Goal: Information Seeking & Learning: Learn about a topic

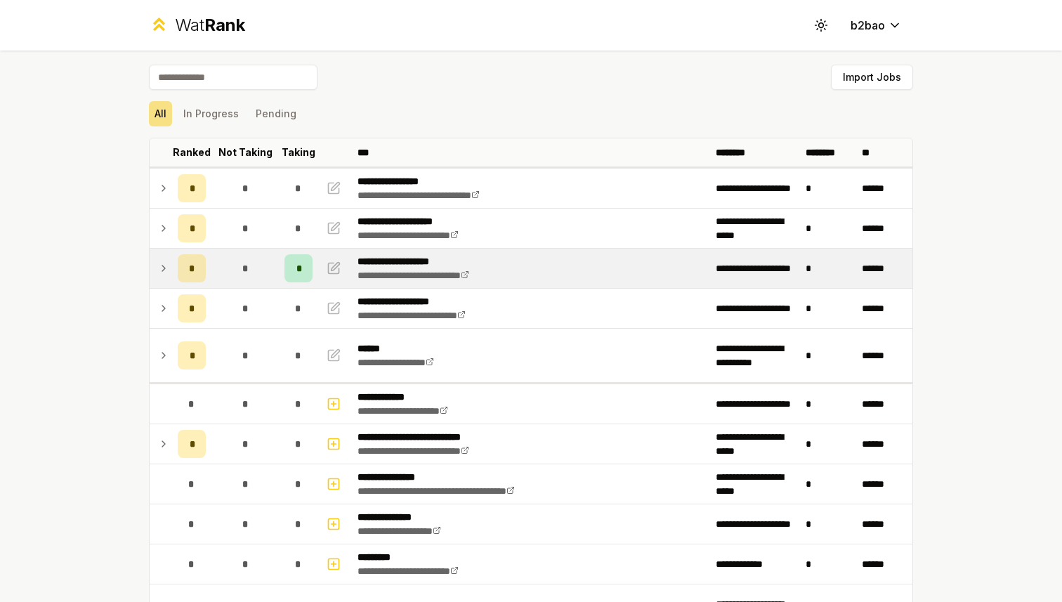
click at [163, 272] on icon at bounding box center [163, 268] width 11 height 17
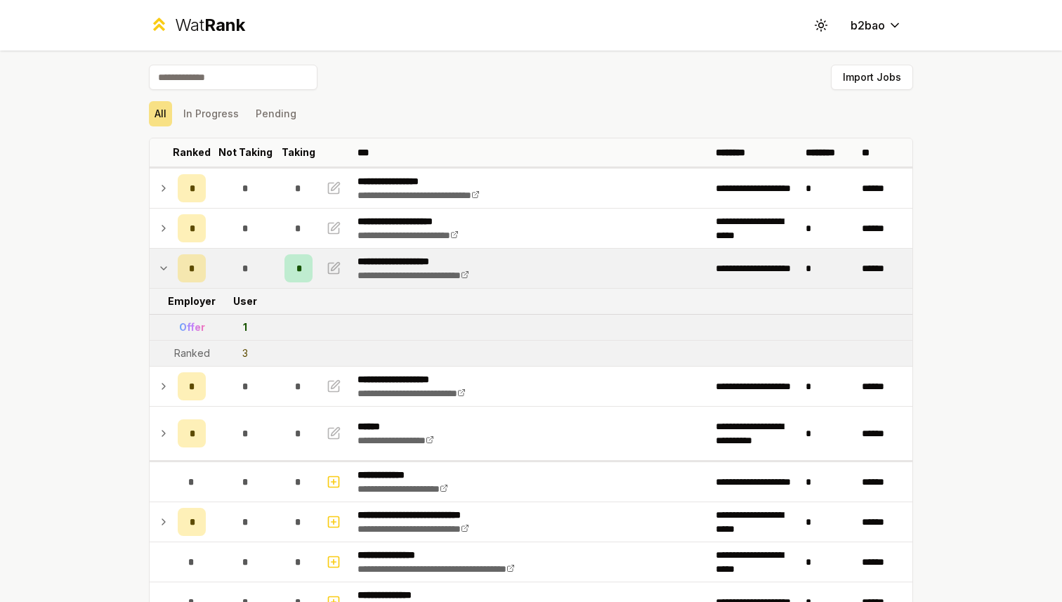
click at [197, 28] on div "Wat Rank" at bounding box center [210, 25] width 70 height 22
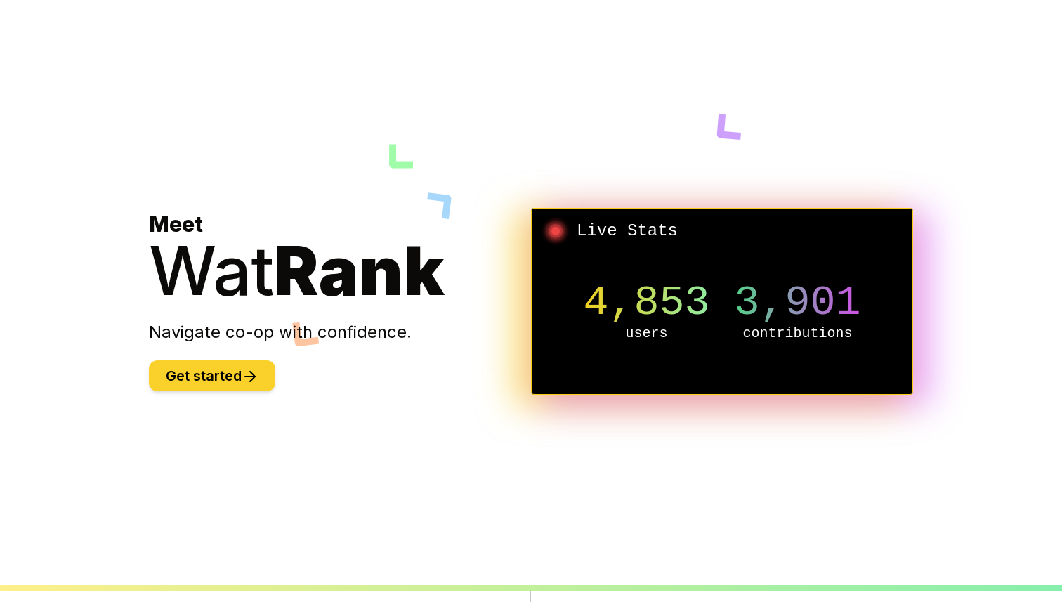
click at [235, 379] on button "Get started" at bounding box center [212, 375] width 126 height 31
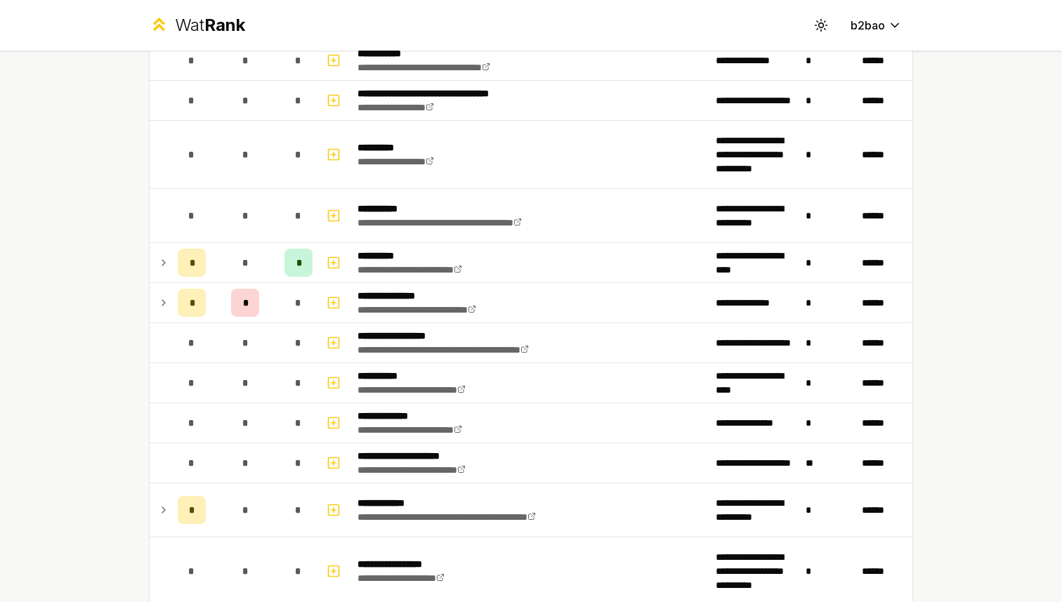
scroll to position [1919, 0]
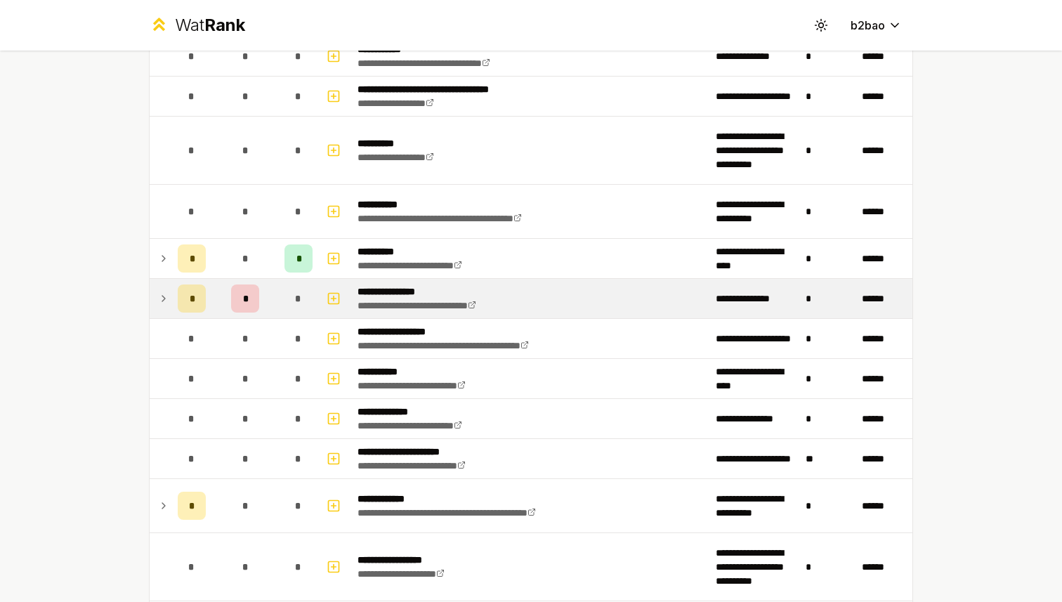
click at [161, 296] on icon at bounding box center [163, 298] width 11 height 17
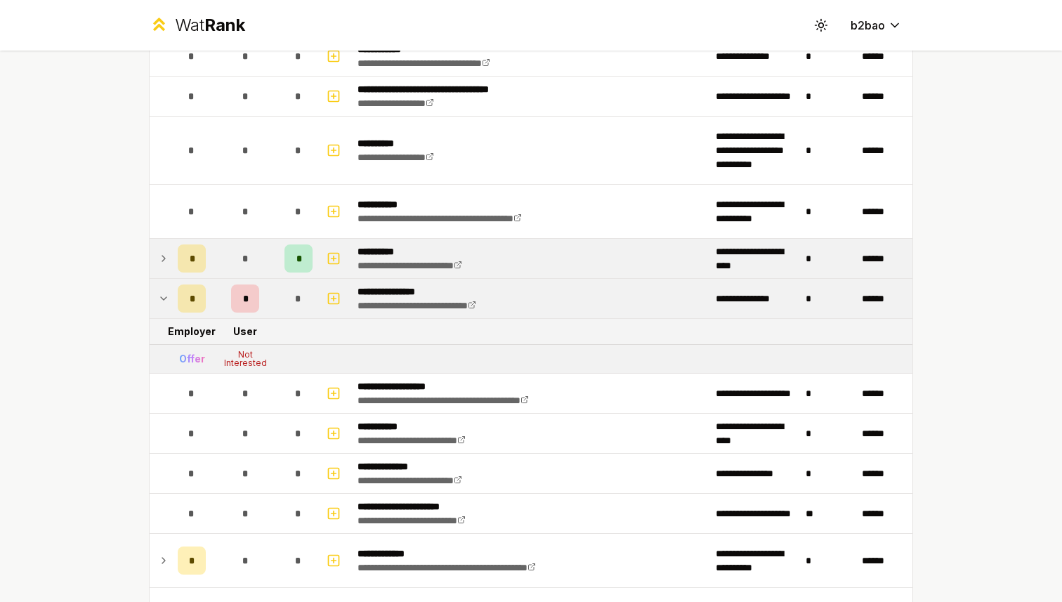
click at [164, 256] on icon at bounding box center [163, 258] width 11 height 17
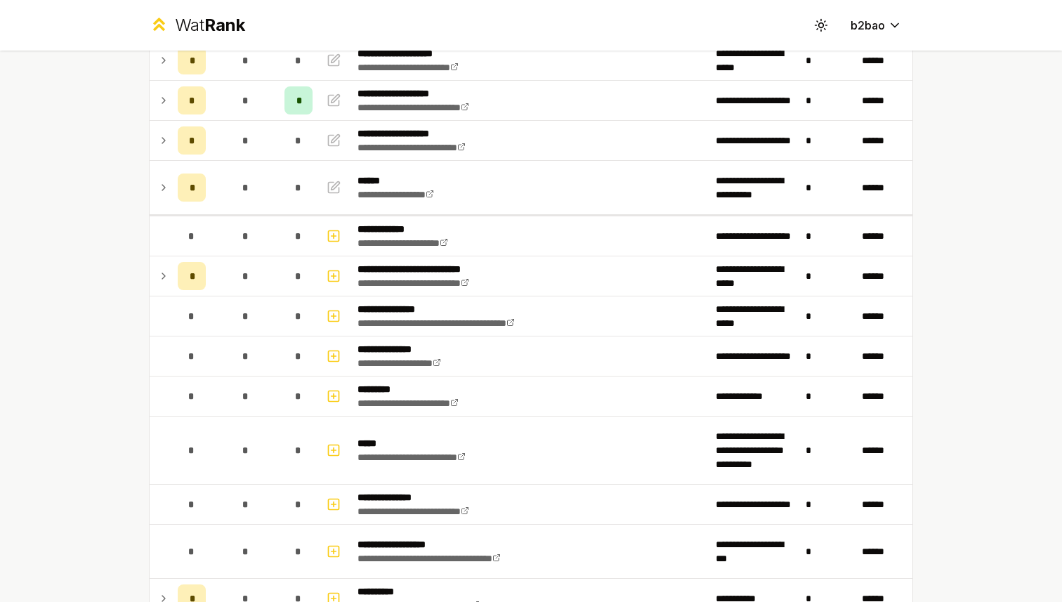
scroll to position [0, 0]
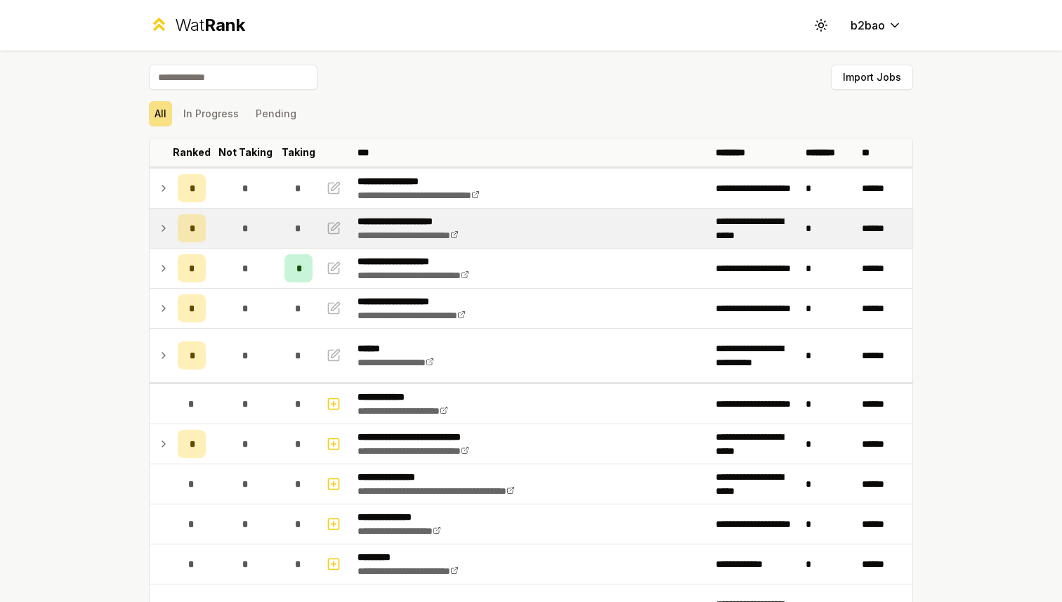
click at [171, 236] on td at bounding box center [161, 228] width 22 height 39
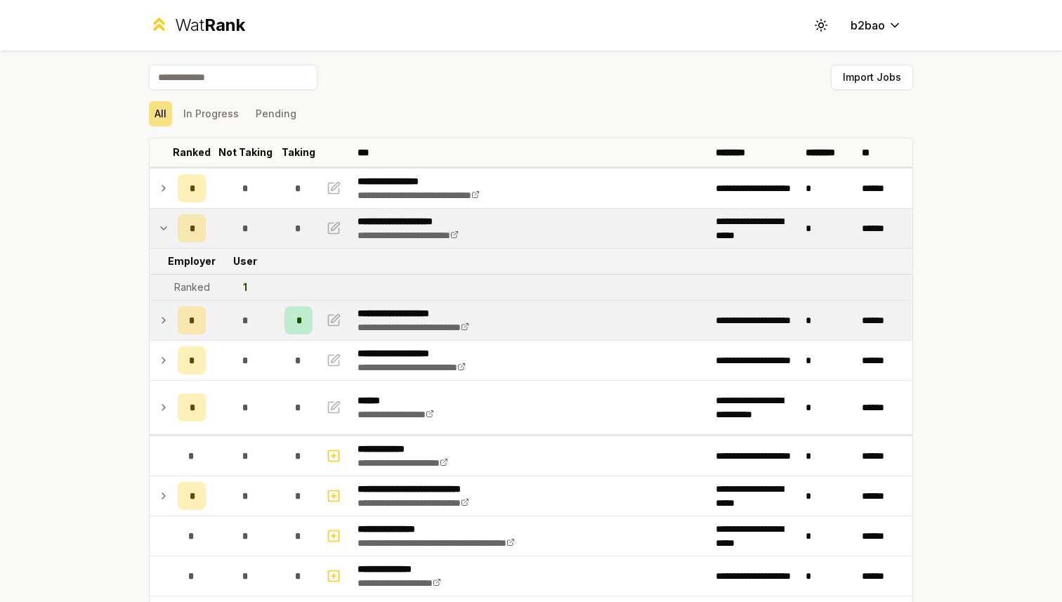
click at [161, 315] on icon at bounding box center [163, 320] width 11 height 17
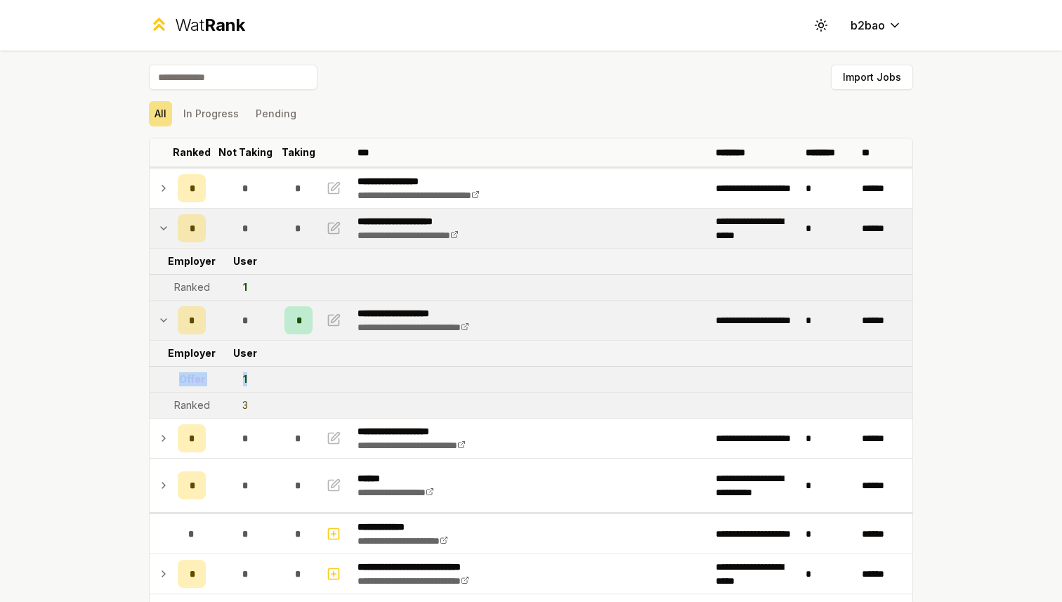
drag, startPoint x: 253, startPoint y: 378, endPoint x: 178, endPoint y: 379, distance: 74.4
click at [178, 379] on tr "Offer 1" at bounding box center [531, 379] width 762 height 26
click at [278, 382] on td "1" at bounding box center [244, 378] width 67 height 25
drag, startPoint x: 254, startPoint y: 403, endPoint x: 164, endPoint y: 408, distance: 90.7
click at [164, 408] on tr "Ranked 3" at bounding box center [531, 405] width 762 height 26
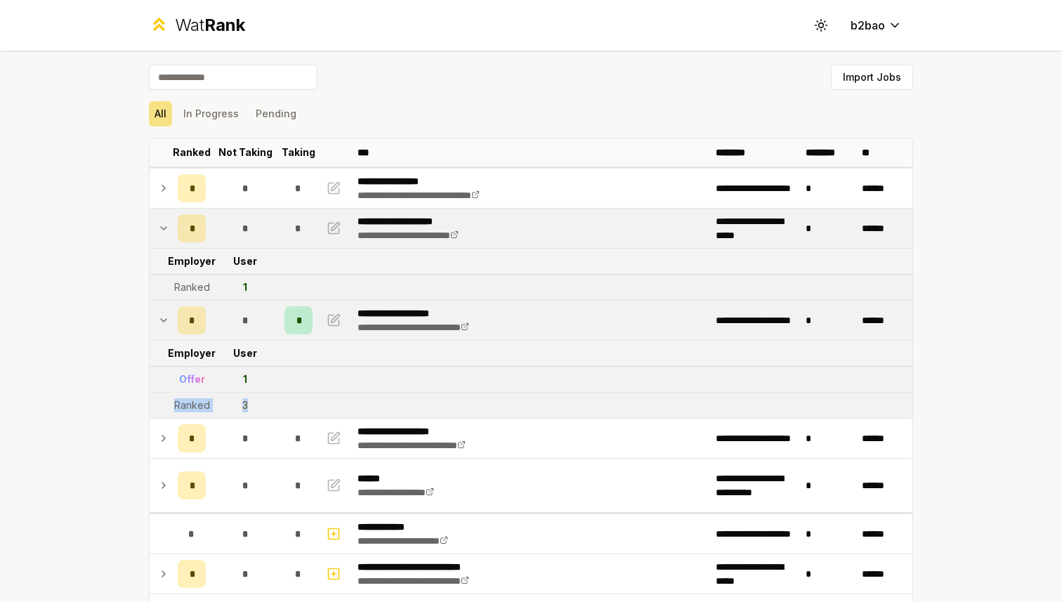
click at [212, 400] on td "3" at bounding box center [244, 404] width 67 height 25
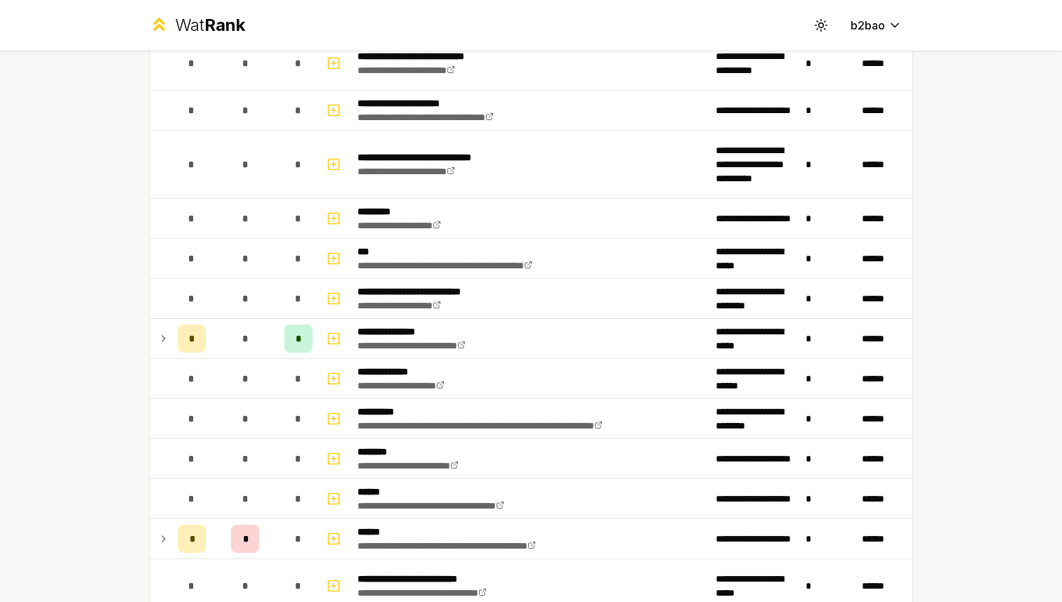
scroll to position [1261, 0]
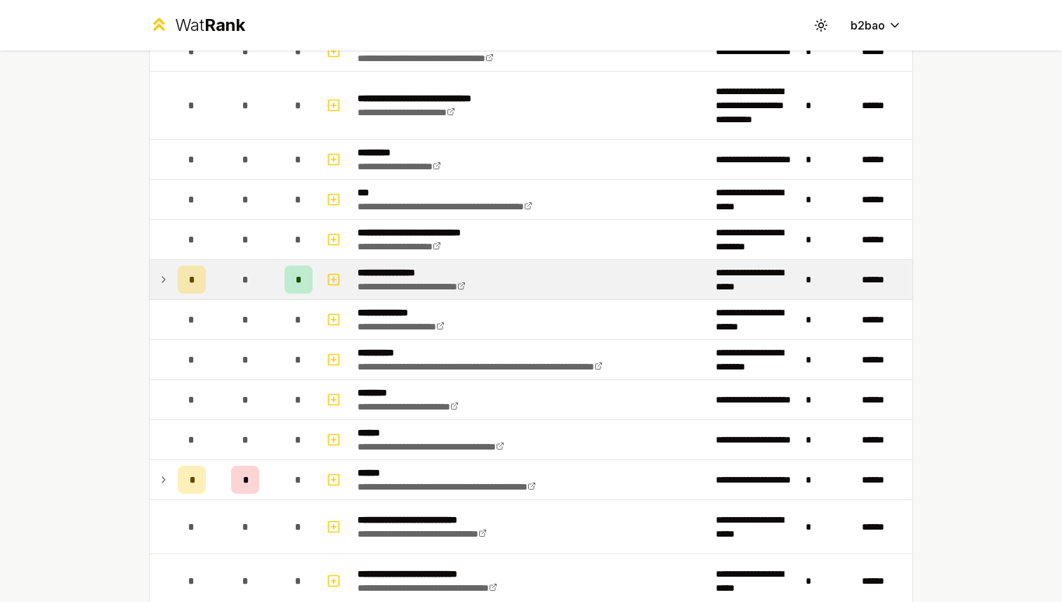
click at [165, 277] on icon at bounding box center [163, 279] width 11 height 17
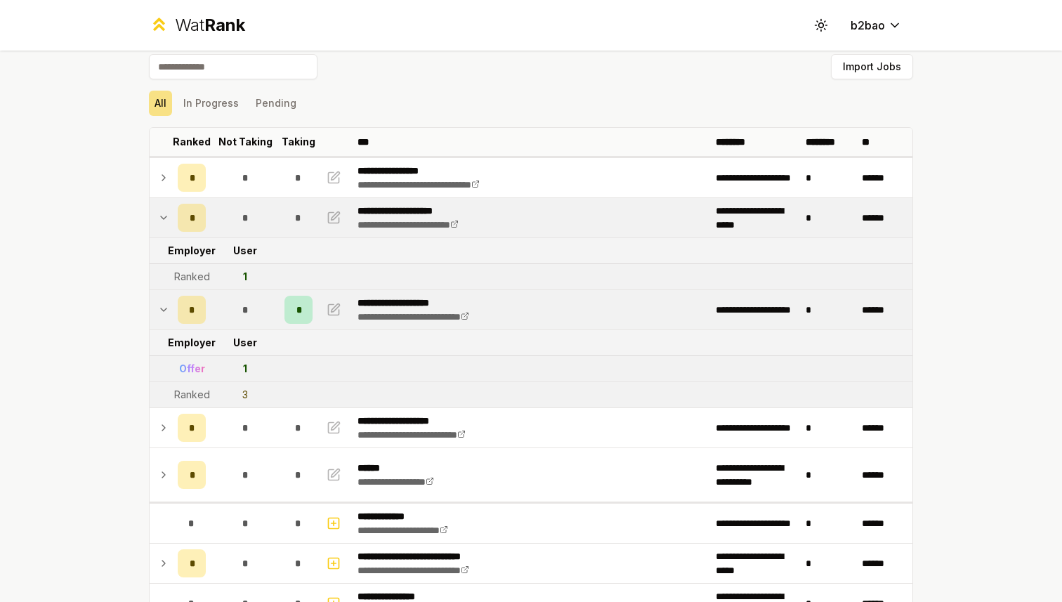
scroll to position [0, 0]
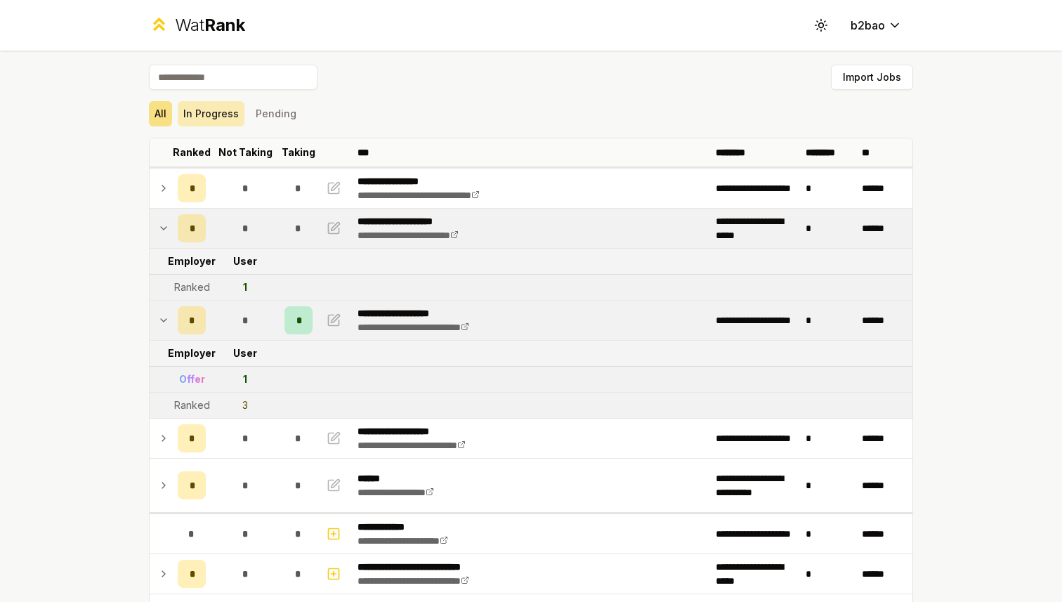
click at [203, 112] on button "In Progress" at bounding box center [211, 113] width 67 height 25
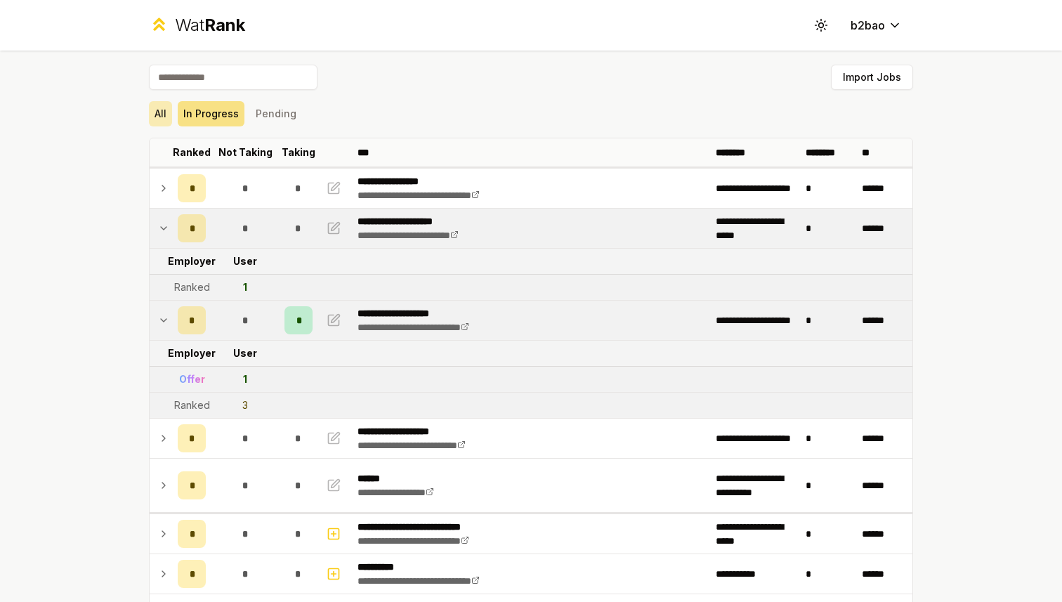
click at [160, 110] on button "All" at bounding box center [160, 113] width 23 height 25
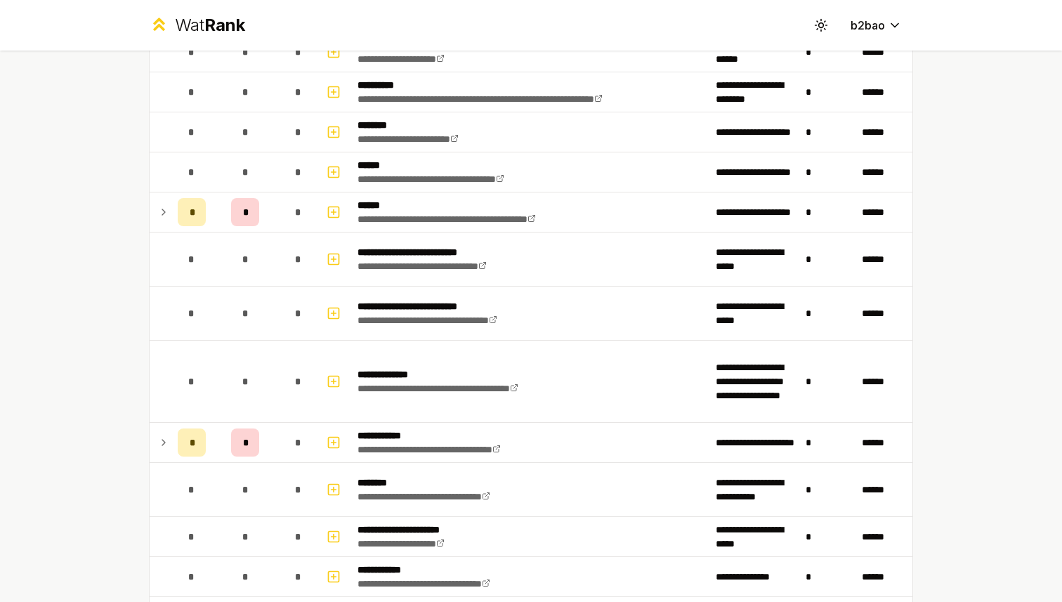
scroll to position [1641, 0]
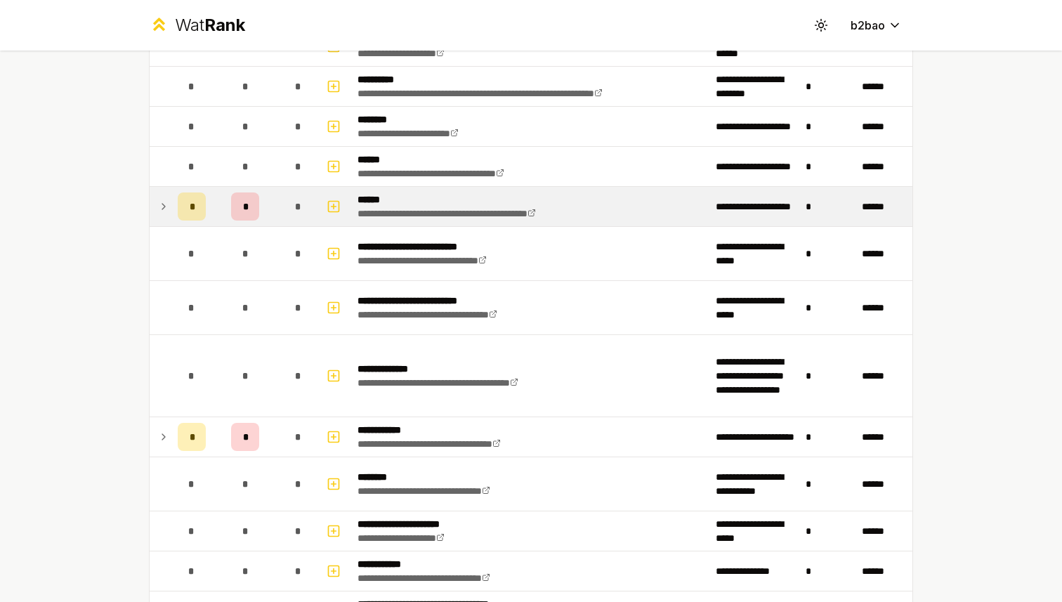
click at [162, 209] on icon at bounding box center [163, 207] width 3 height 6
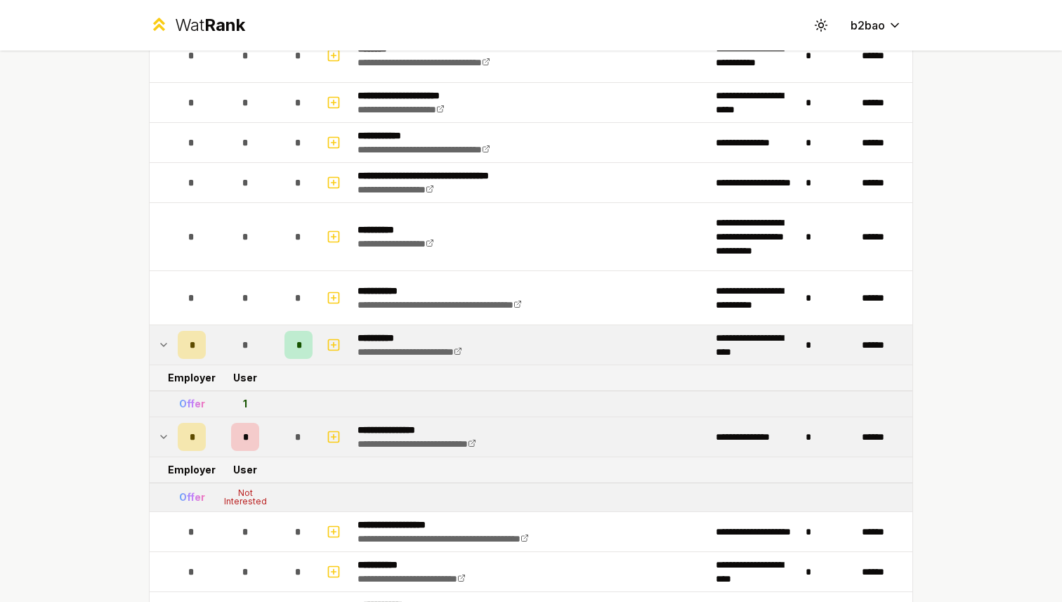
scroll to position [2130, 0]
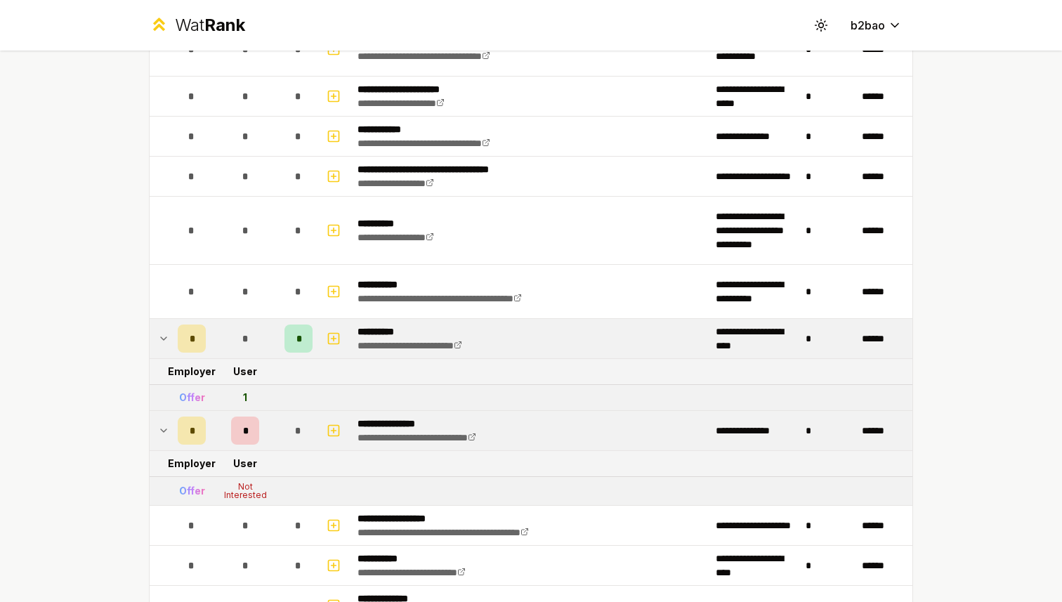
click at [166, 438] on icon at bounding box center [163, 430] width 11 height 17
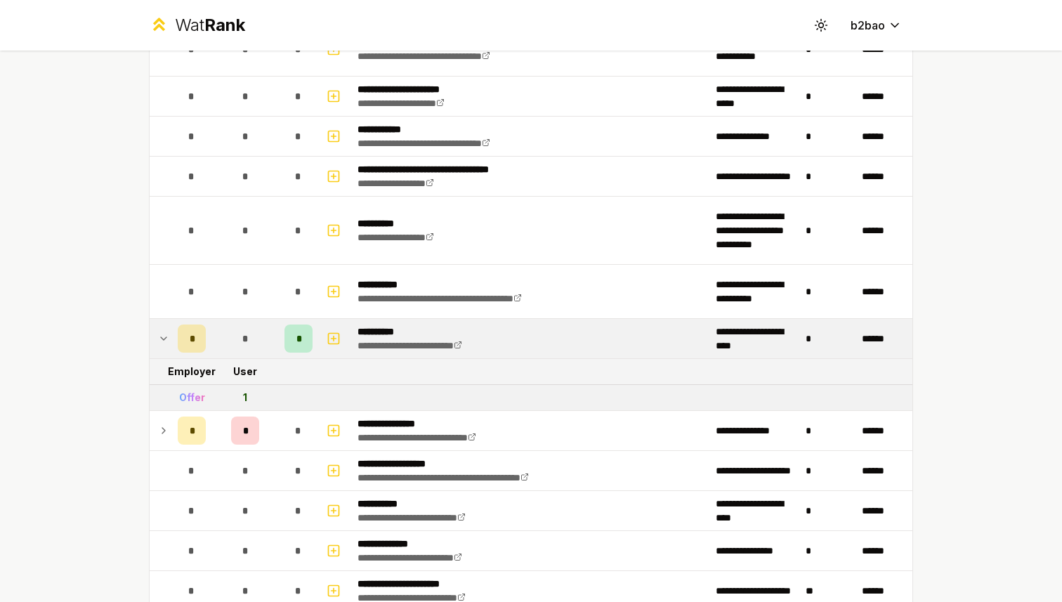
click at [166, 437] on icon at bounding box center [163, 430] width 11 height 17
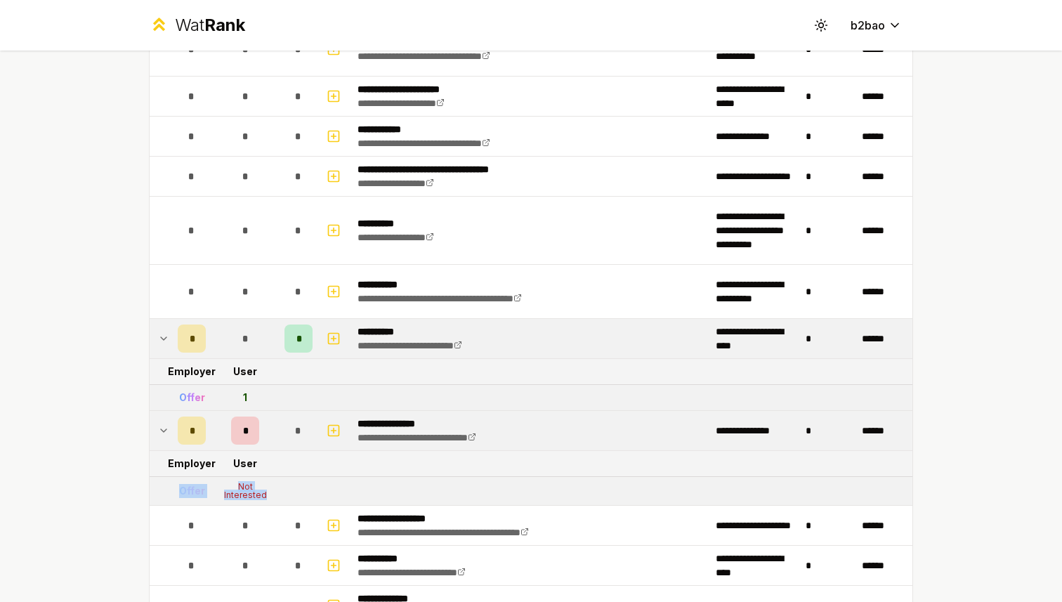
drag, startPoint x: 175, startPoint y: 487, endPoint x: 291, endPoint y: 498, distance: 116.5
click at [291, 498] on tr "Offer Not Interested" at bounding box center [531, 491] width 762 height 29
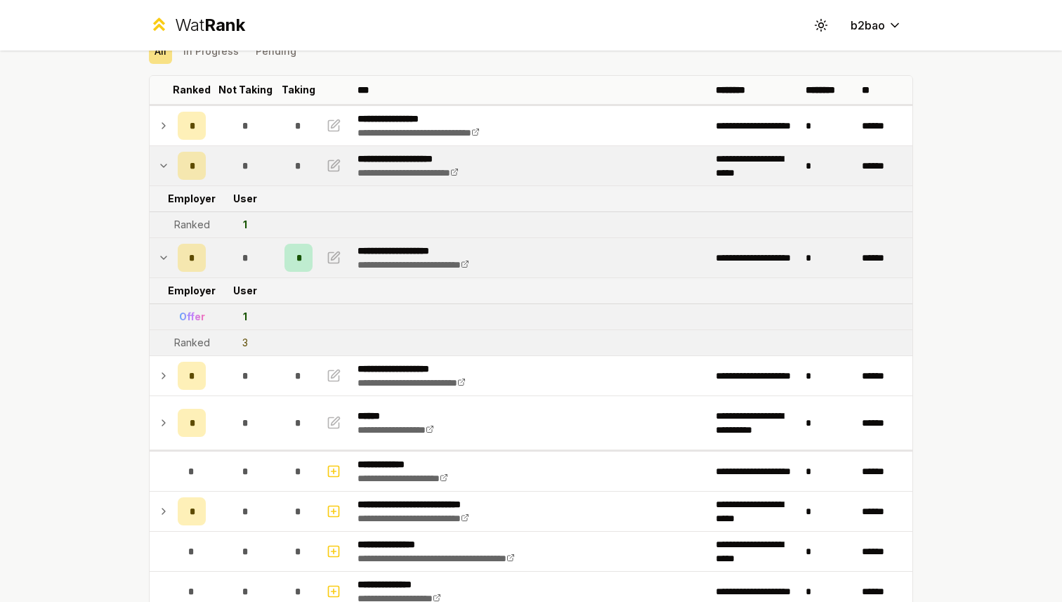
scroll to position [63, 0]
click at [166, 159] on icon at bounding box center [163, 165] width 11 height 17
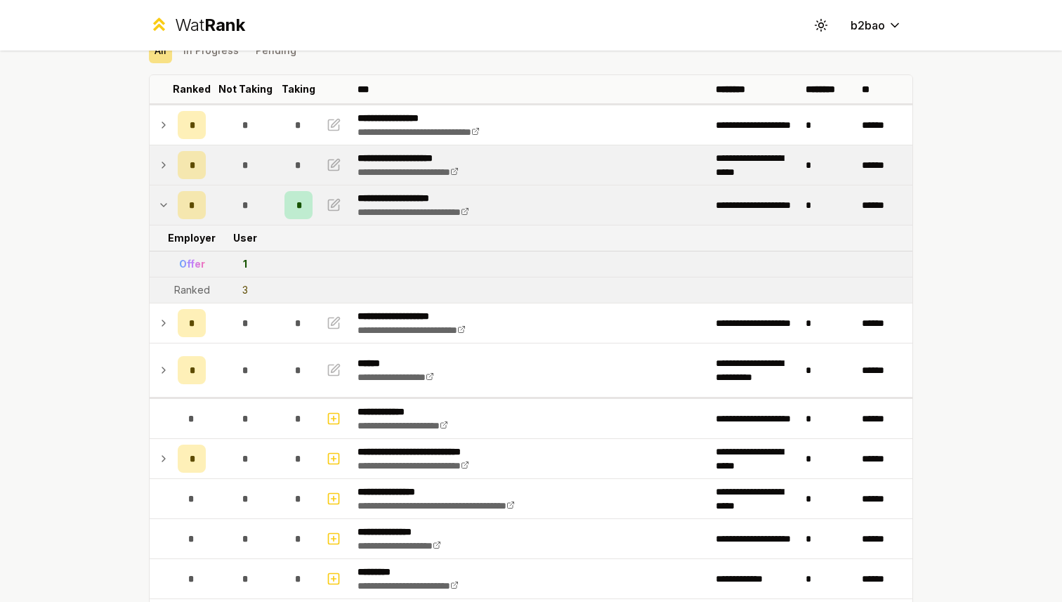
click at [169, 164] on icon at bounding box center [163, 165] width 11 height 17
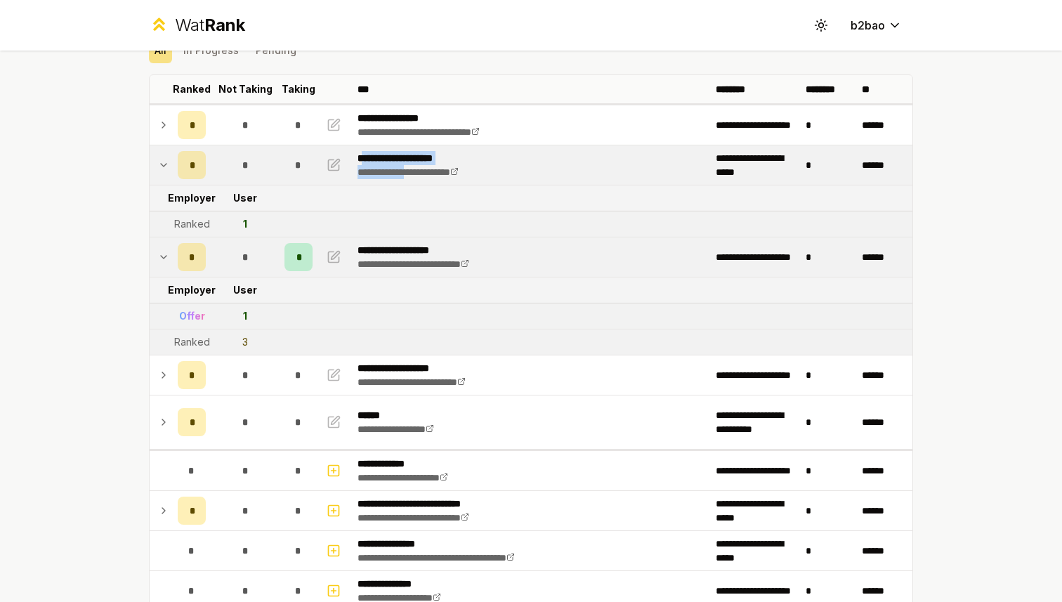
drag, startPoint x: 362, startPoint y: 155, endPoint x: 415, endPoint y: 179, distance: 58.5
click at [416, 179] on td "**********" at bounding box center [531, 164] width 358 height 39
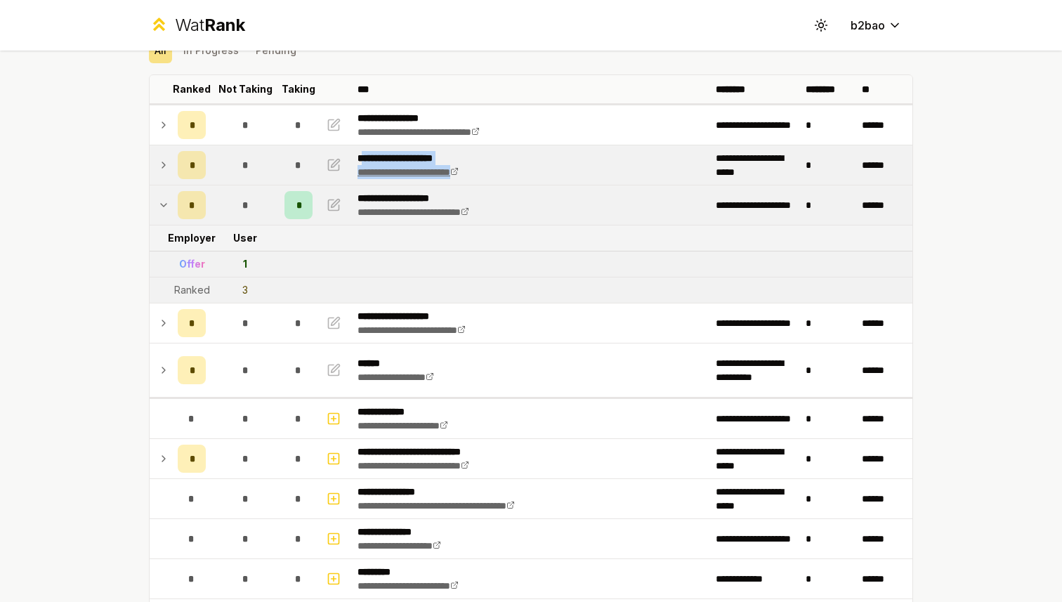
click at [398, 173] on link "**********" at bounding box center [407, 172] width 101 height 10
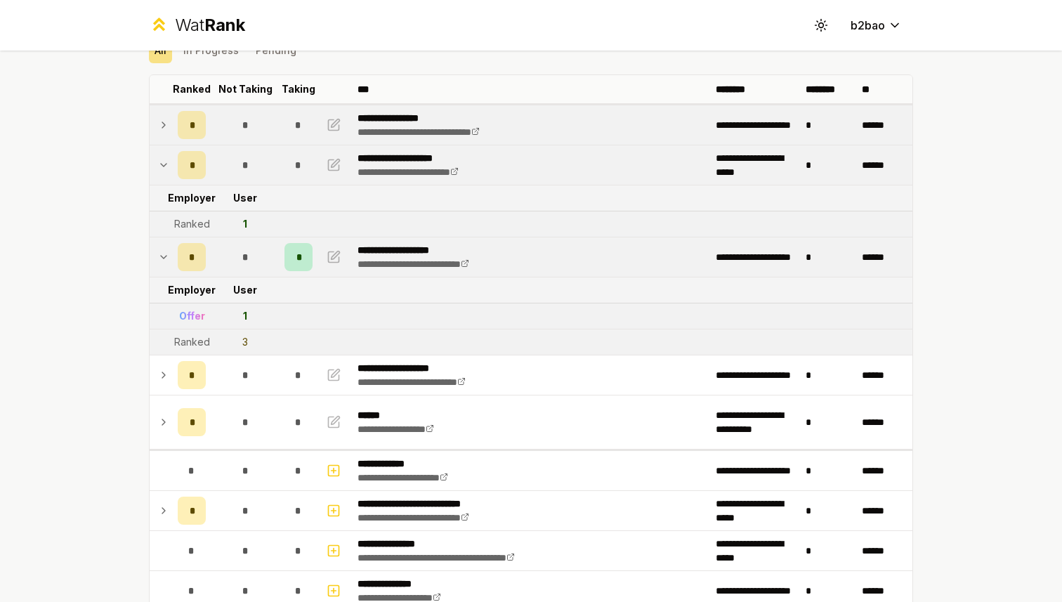
click at [164, 129] on icon at bounding box center [163, 125] width 11 height 17
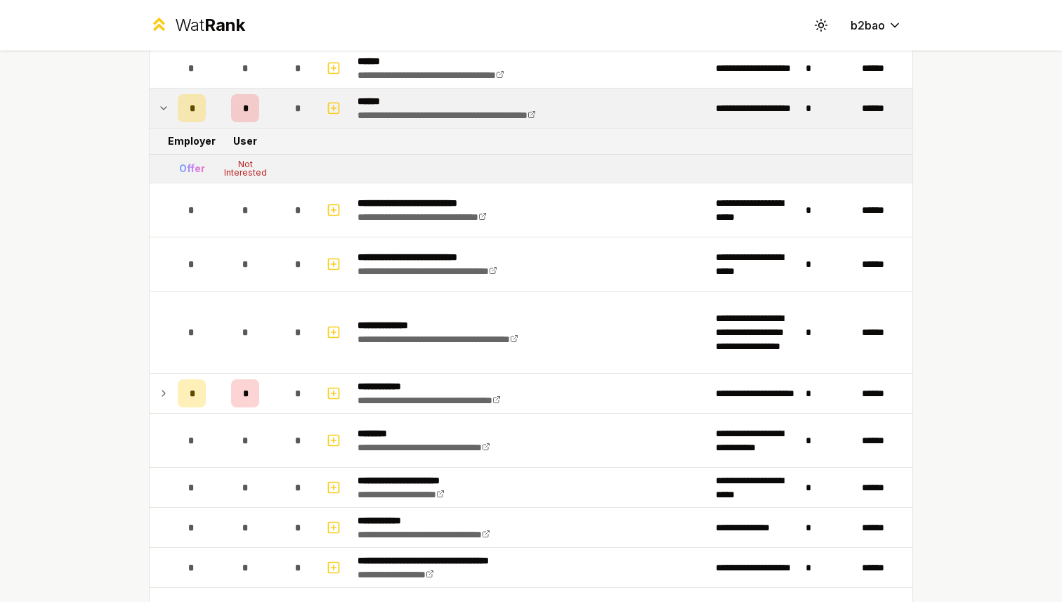
scroll to position [1786, 0]
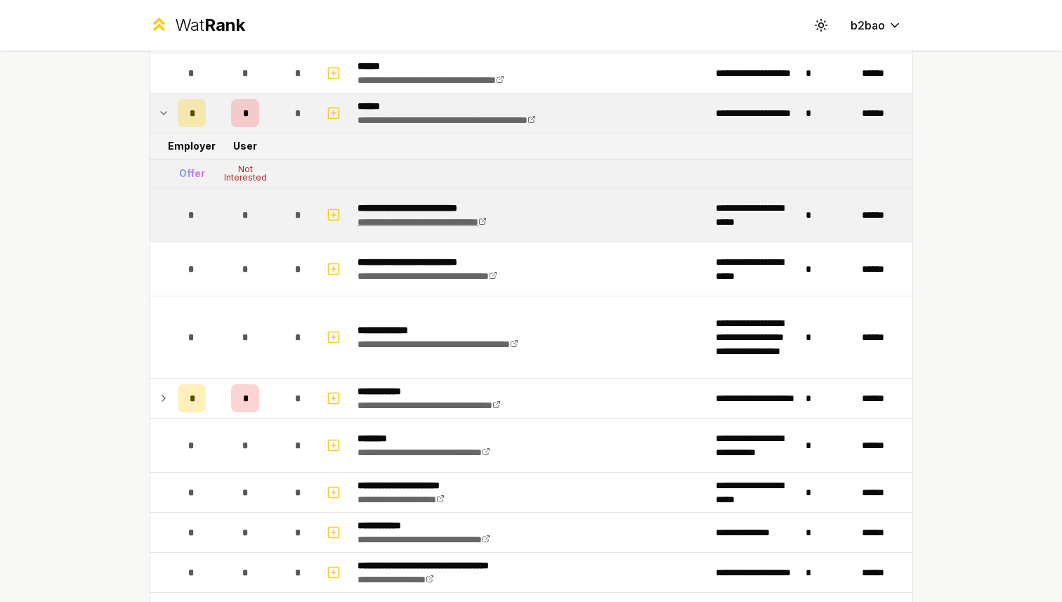
click at [399, 225] on link "**********" at bounding box center [421, 222] width 129 height 10
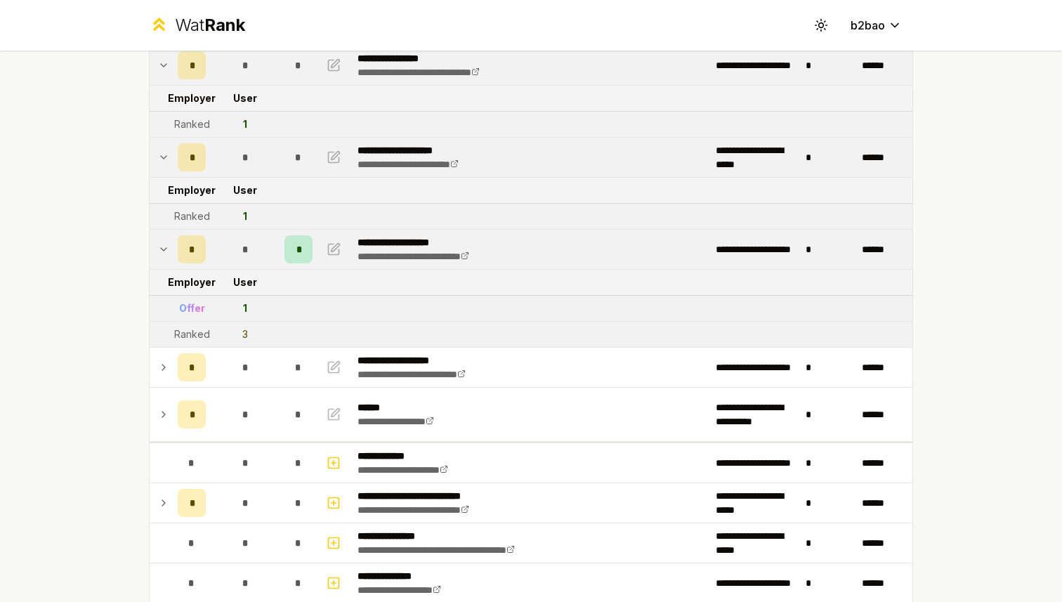
scroll to position [0, 0]
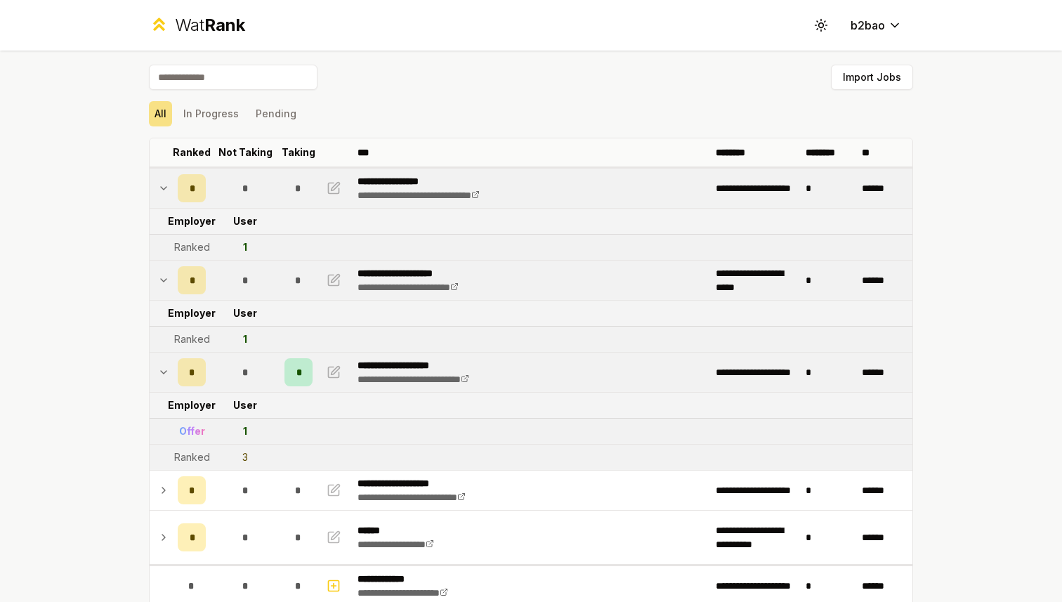
click at [164, 369] on icon at bounding box center [163, 372] width 11 height 17
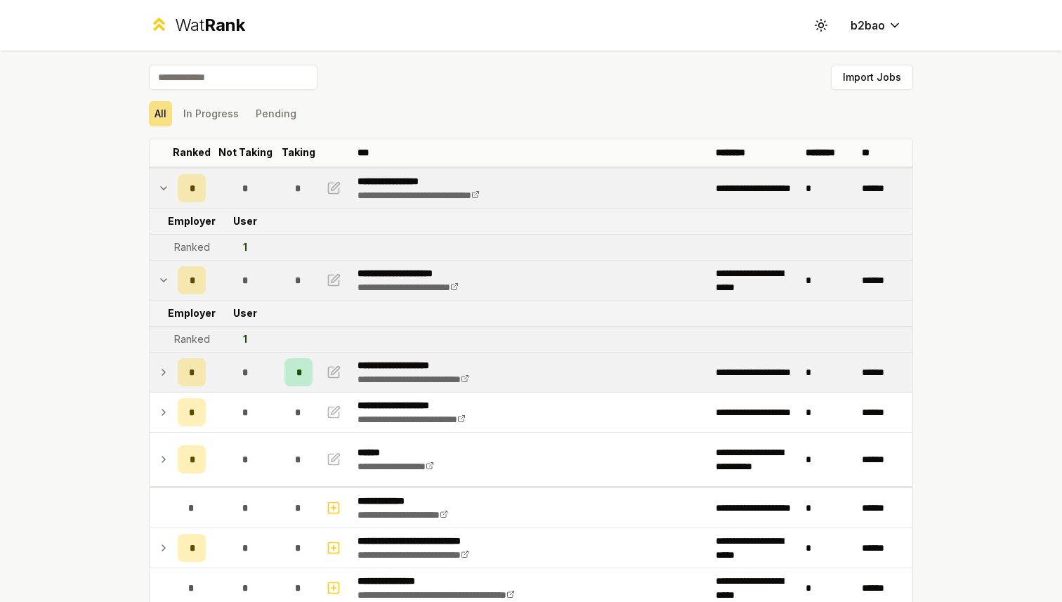
click at [164, 369] on icon at bounding box center [163, 372] width 11 height 17
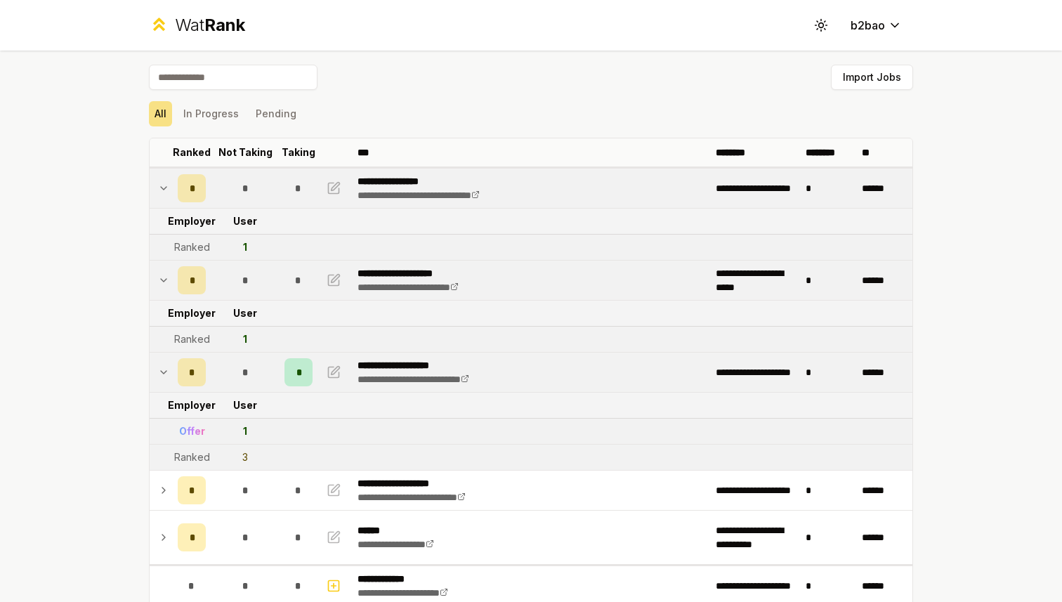
click at [215, 22] on span "Rank" at bounding box center [224, 25] width 41 height 20
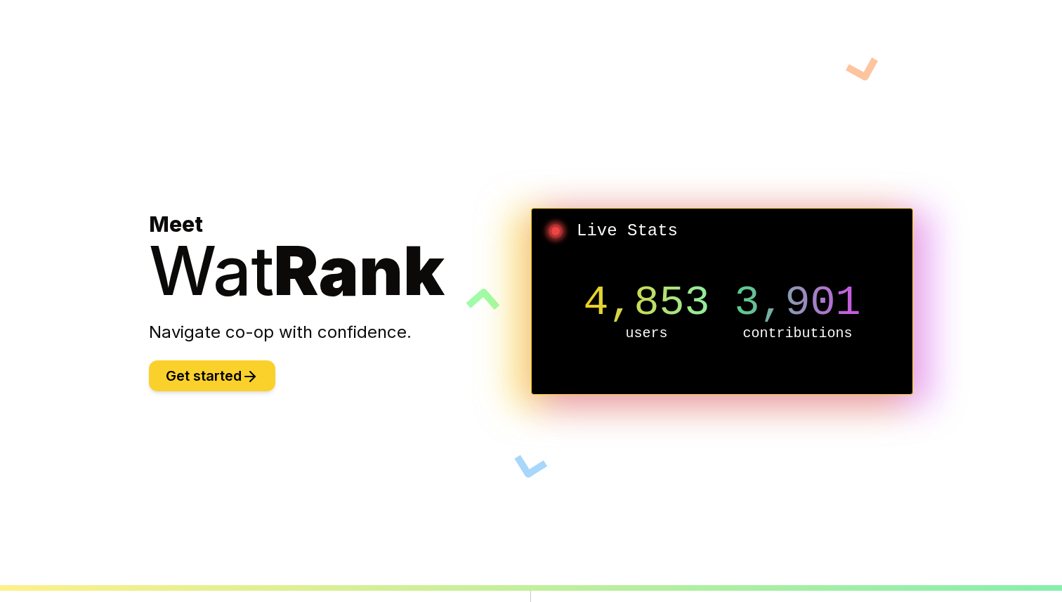
click at [201, 377] on button "Get started" at bounding box center [212, 375] width 126 height 31
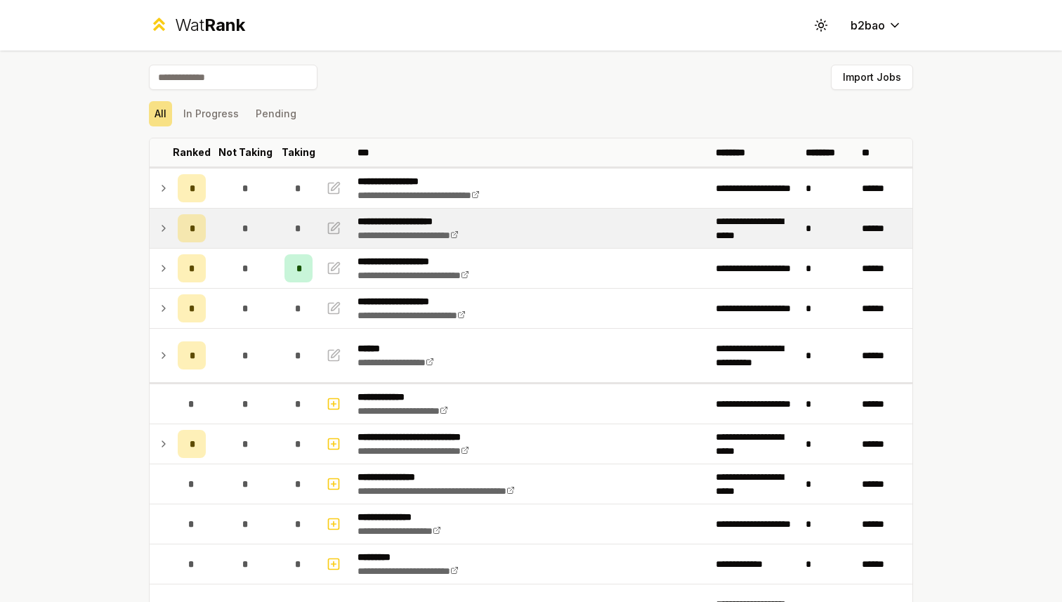
click at [164, 228] on icon at bounding box center [163, 228] width 11 height 17
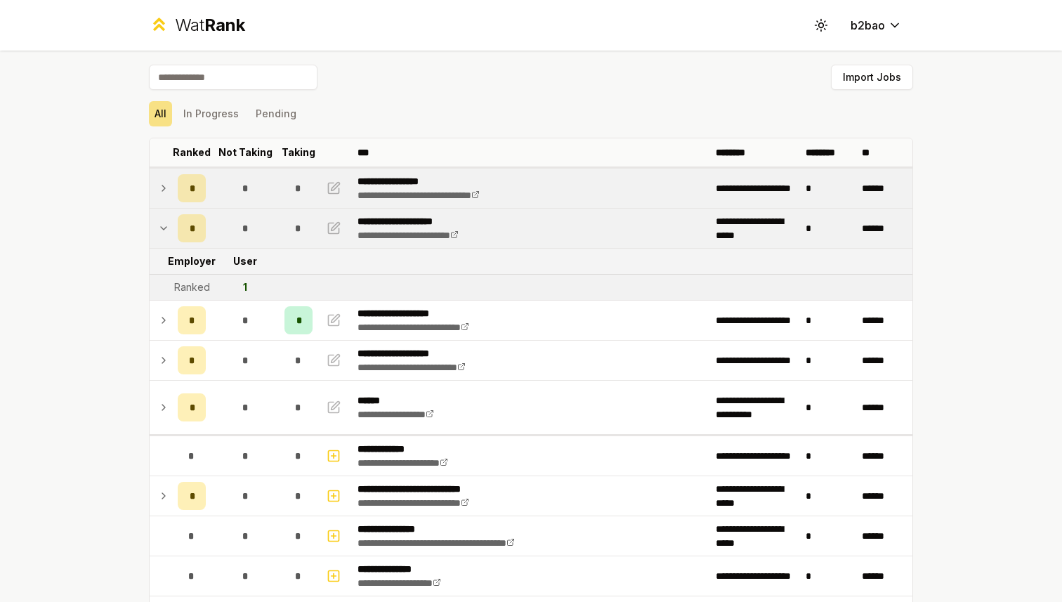
click at [166, 187] on icon at bounding box center [163, 188] width 11 height 17
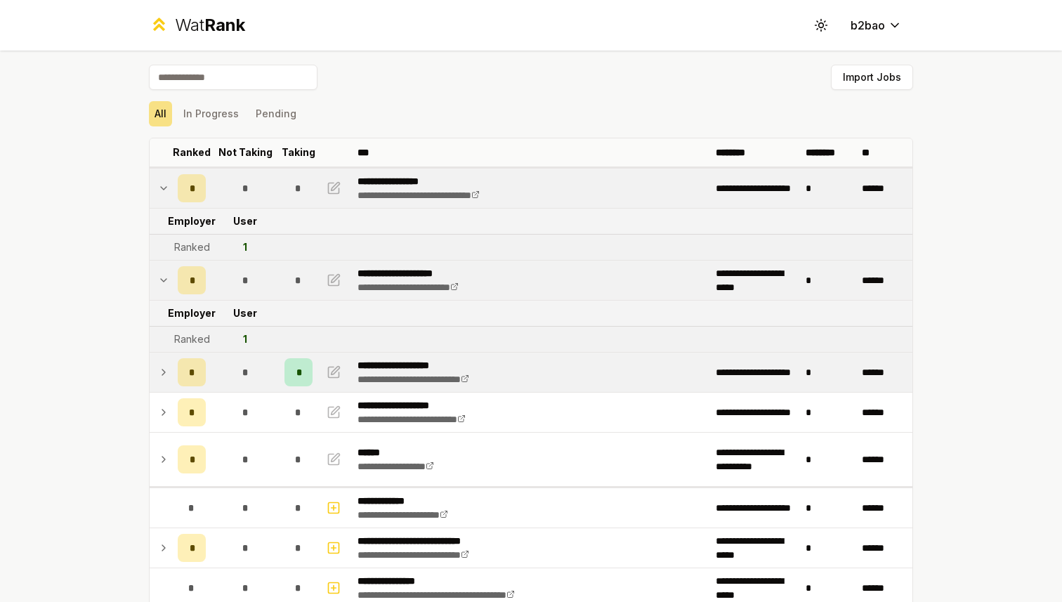
click at [159, 368] on icon at bounding box center [163, 372] width 11 height 17
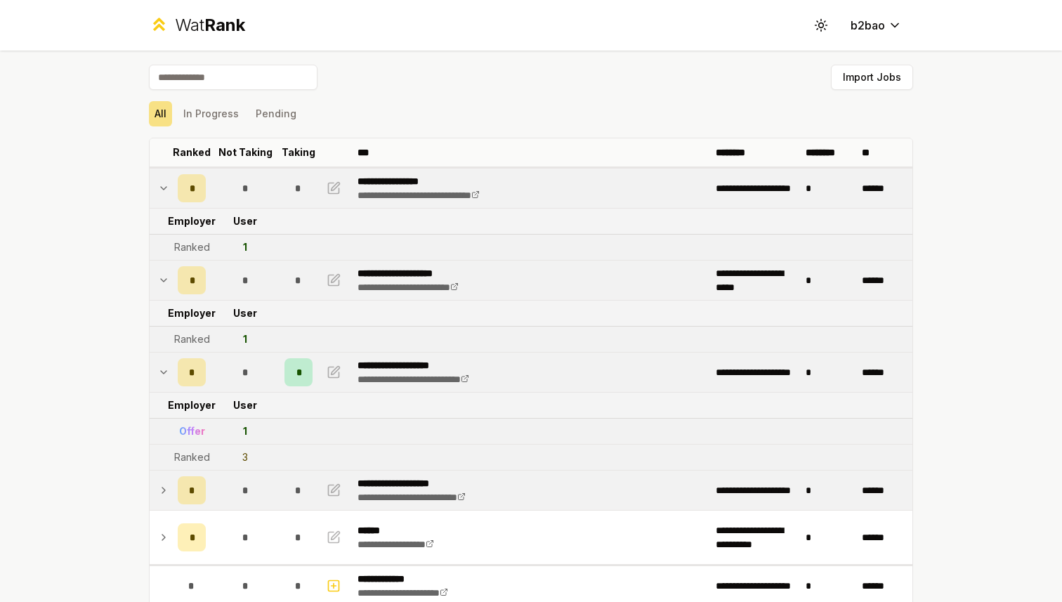
click at [159, 490] on icon at bounding box center [163, 490] width 11 height 17
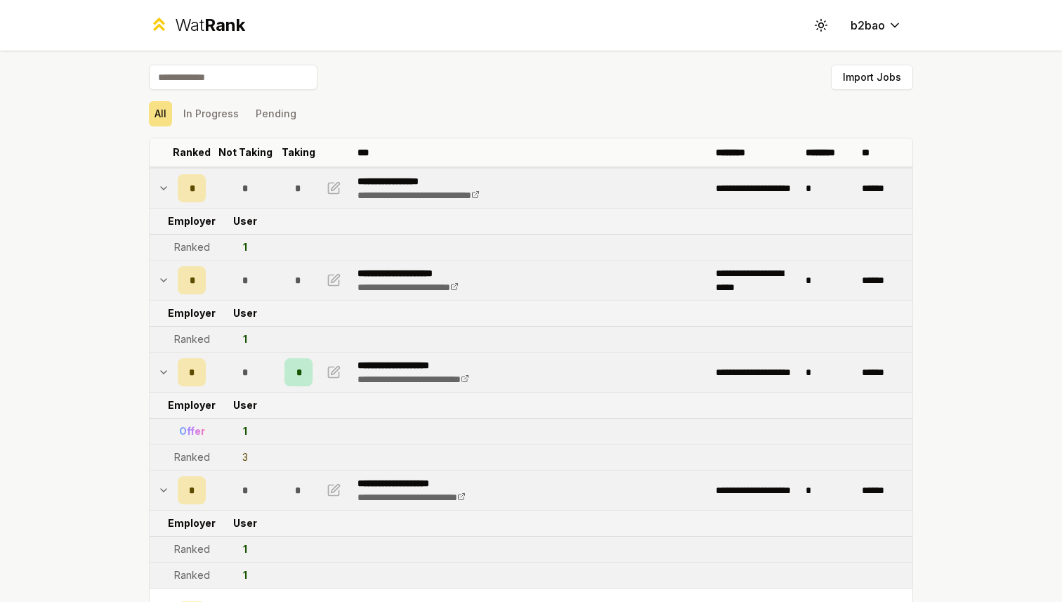
click at [176, 22] on div "Wat Rank" at bounding box center [210, 25] width 70 height 22
